Goal: Task Accomplishment & Management: Manage account settings

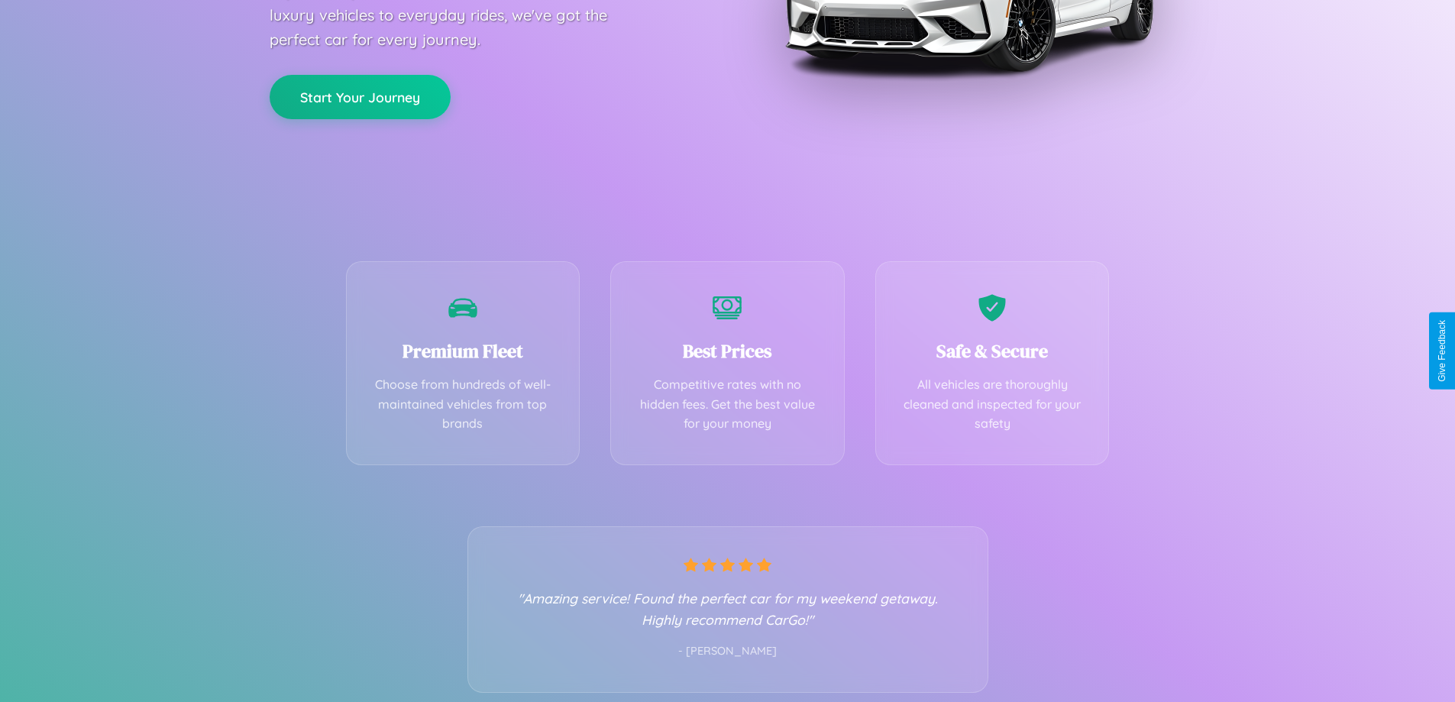
scroll to position [301, 0]
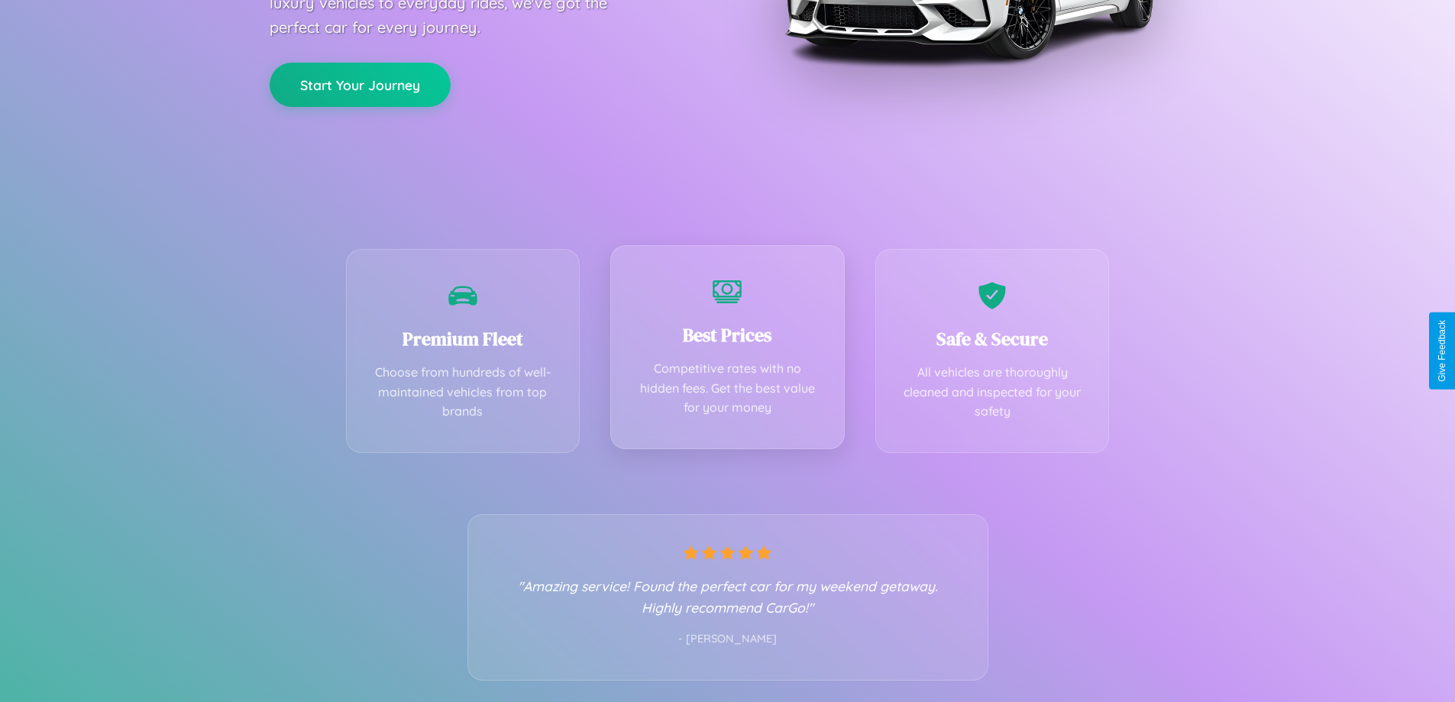
click at [727, 351] on div "Best Prices Competitive rates with no hidden fees. Get the best value for your …" at bounding box center [727, 347] width 235 height 204
click at [360, 84] on button "Start Your Journey" at bounding box center [360, 83] width 181 height 44
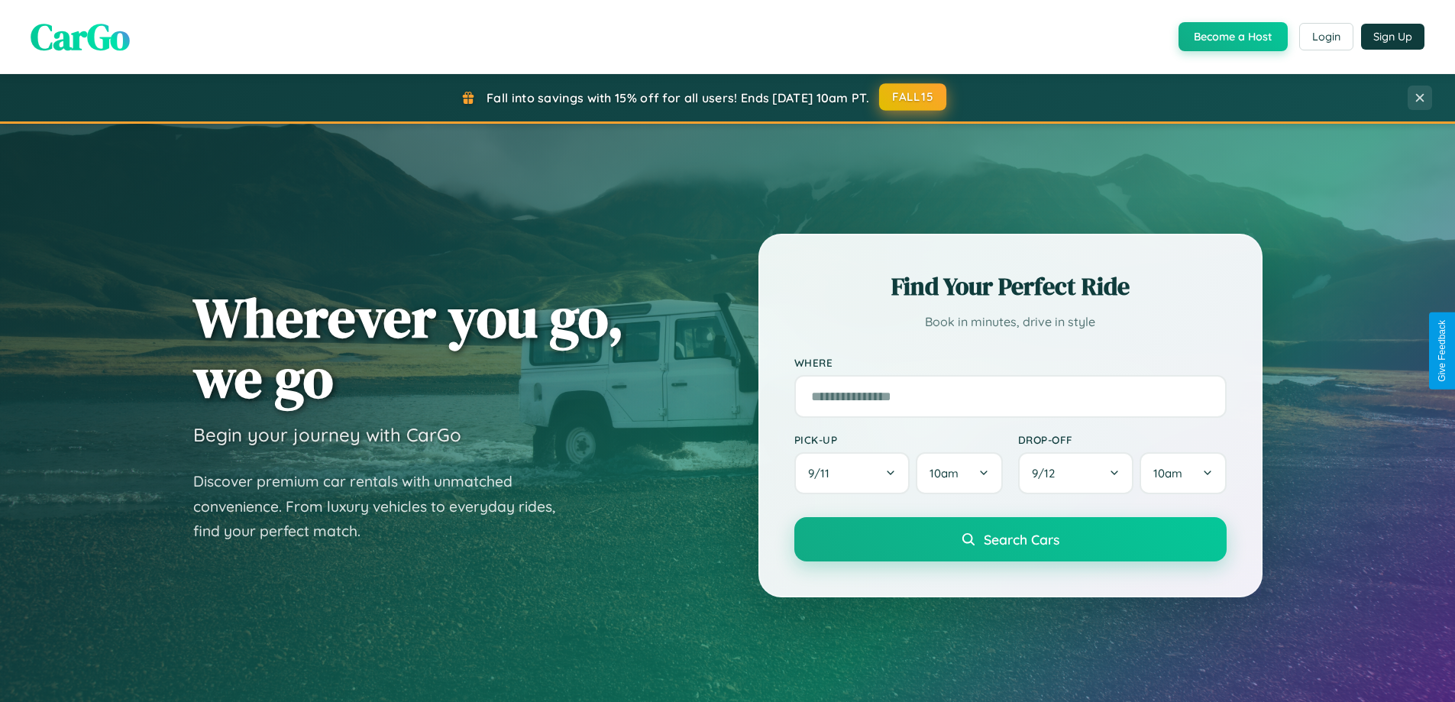
click at [914, 98] on button "FALL15" at bounding box center [912, 97] width 67 height 28
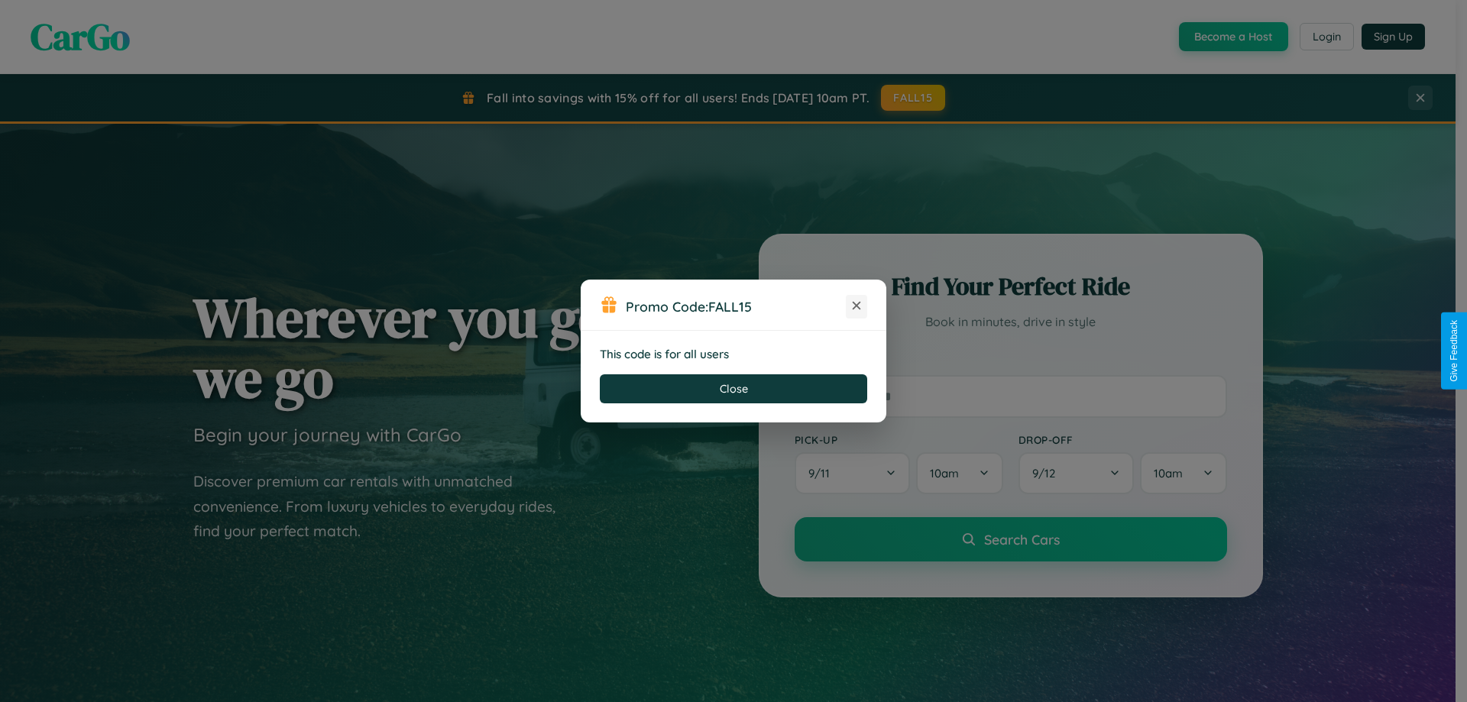
click at [856, 306] on icon at bounding box center [856, 305] width 15 height 15
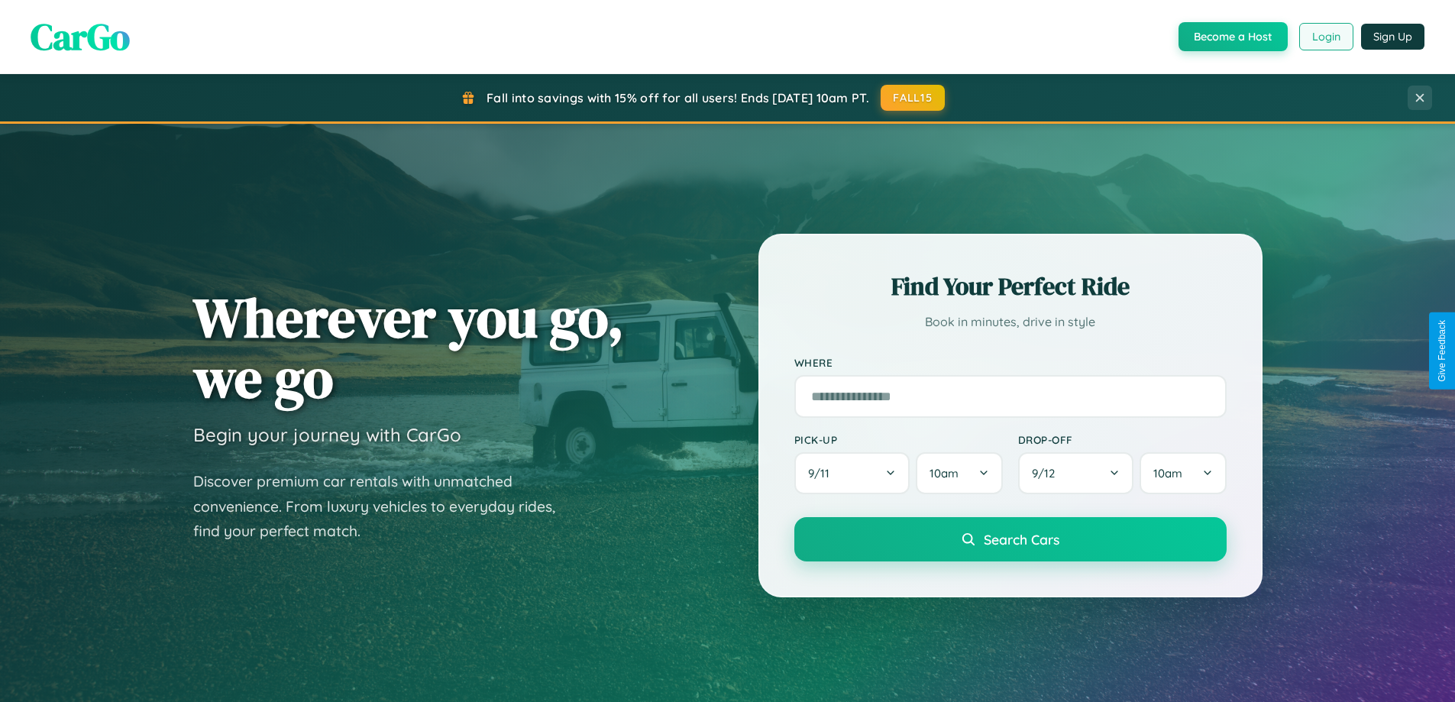
click at [1326, 37] on button "Login" at bounding box center [1327, 37] width 54 height 28
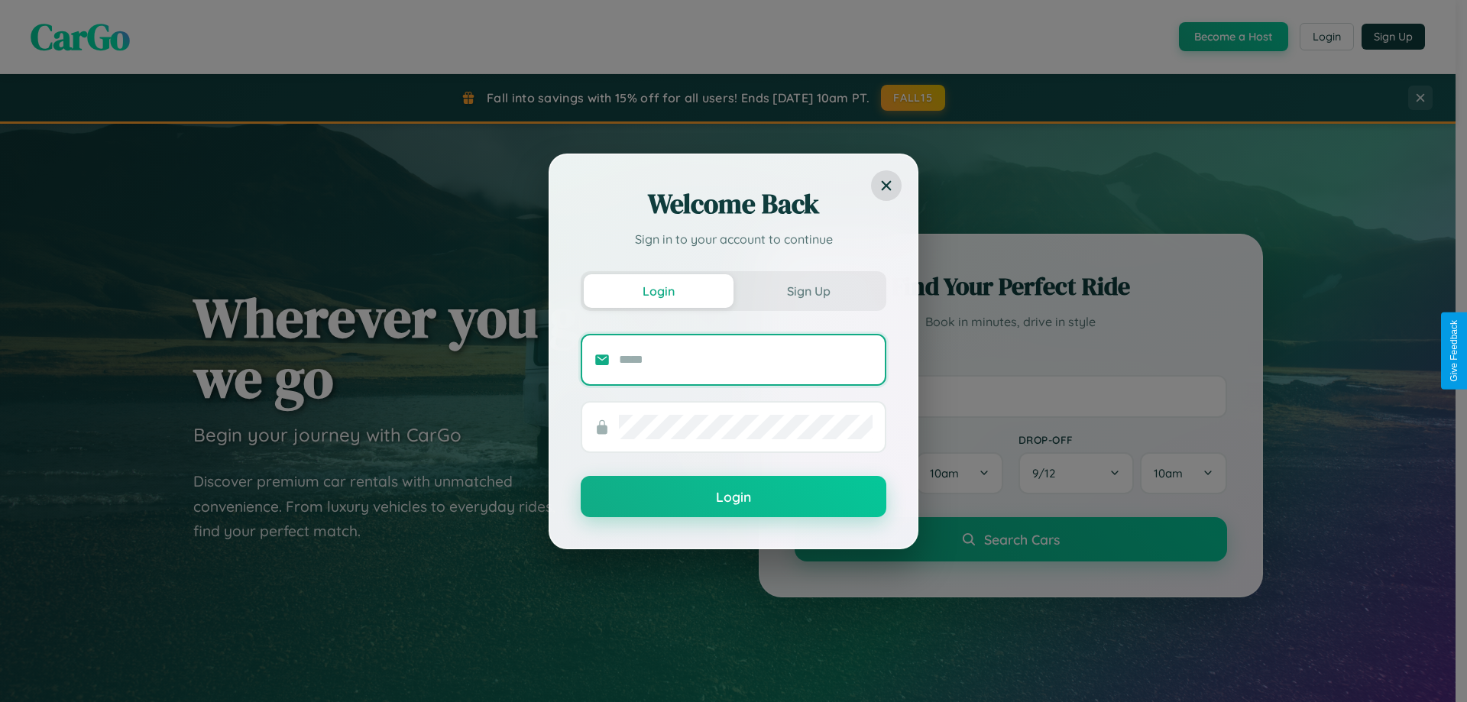
click at [746, 359] on input "text" at bounding box center [746, 360] width 254 height 24
type input "**********"
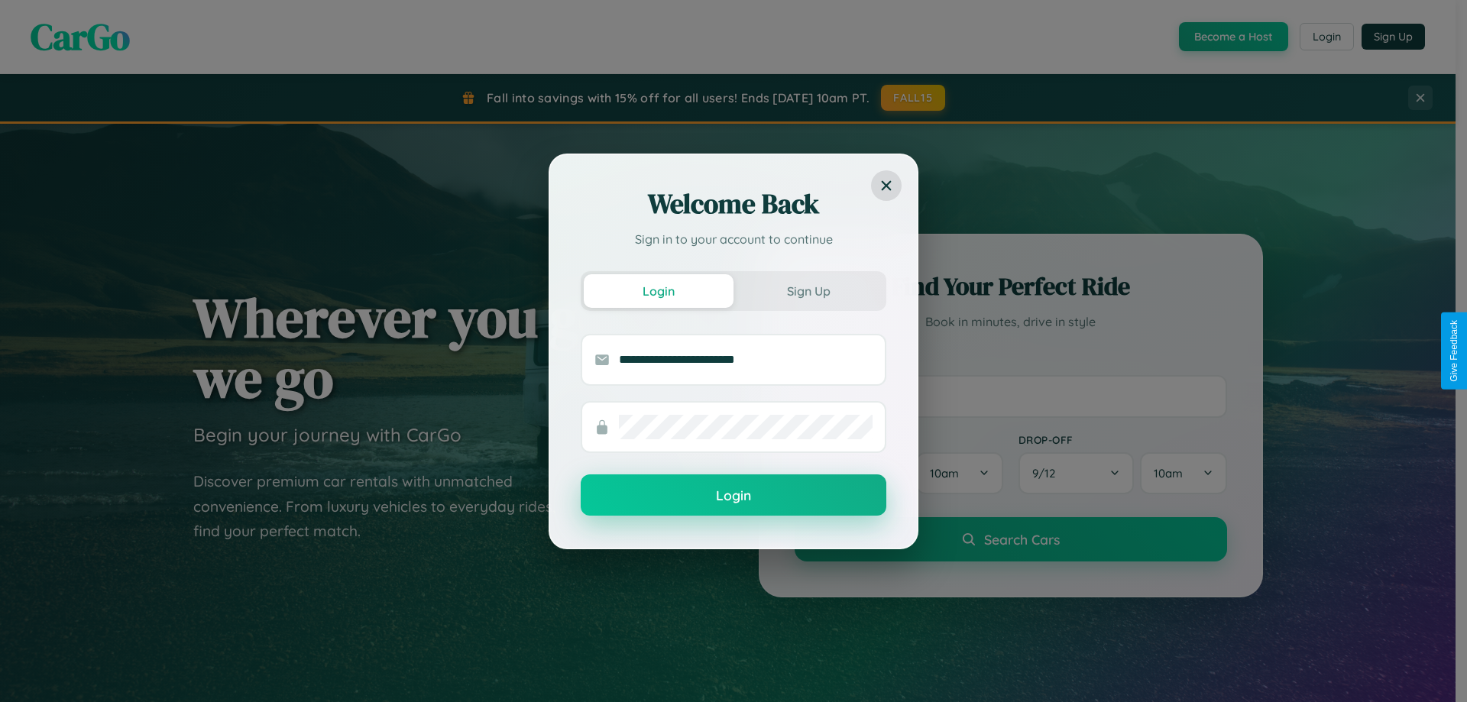
click at [733, 496] on button "Login" at bounding box center [734, 494] width 306 height 41
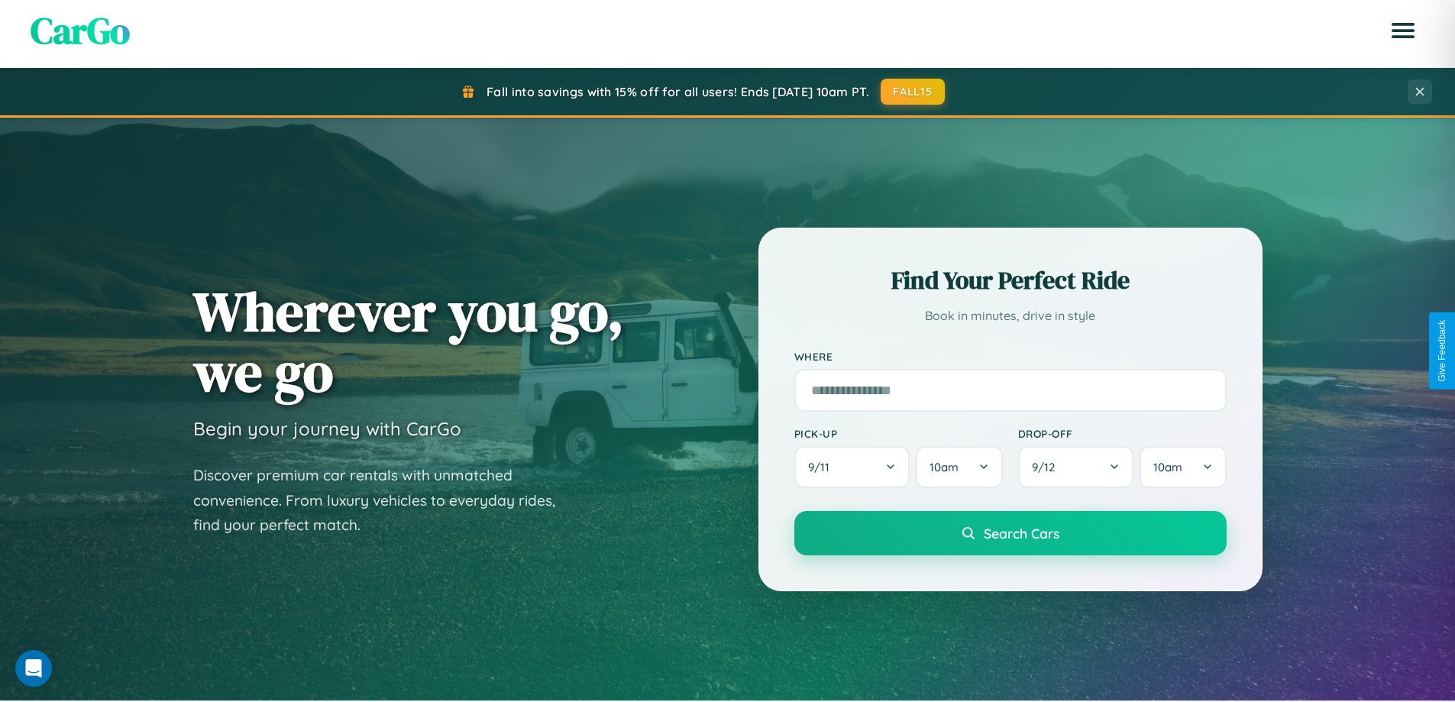
scroll to position [45, 0]
